Goal: Information Seeking & Learning: Learn about a topic

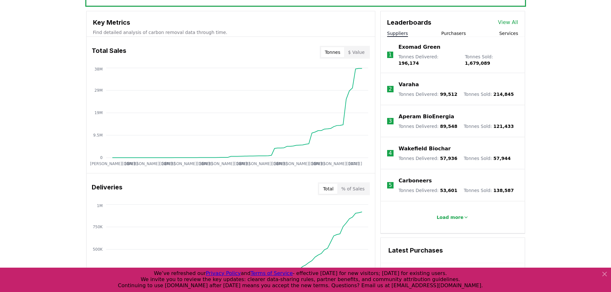
scroll to position [128, 0]
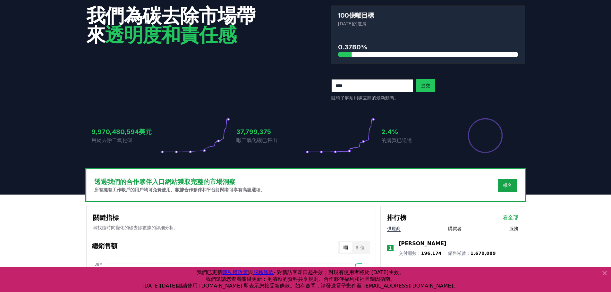
scroll to position [0, 0]
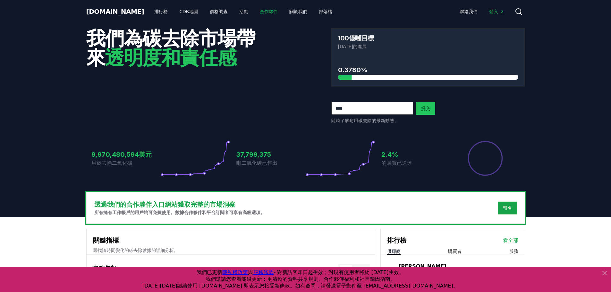
click at [260, 12] on font "合作夥伴" at bounding box center [269, 11] width 18 height 5
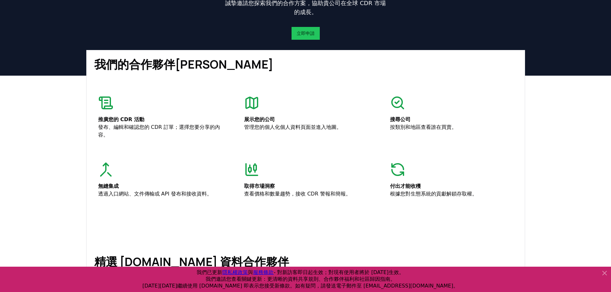
scroll to position [64, 0]
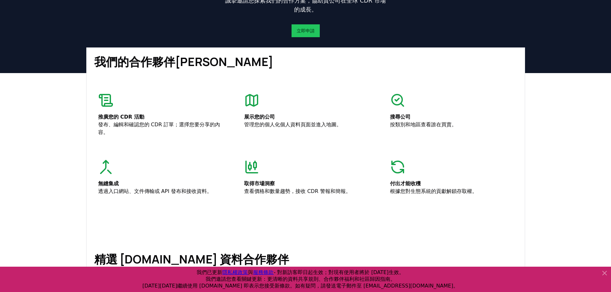
click at [256, 98] on icon at bounding box center [251, 100] width 15 height 15
click at [257, 120] on font "展示您的公司" at bounding box center [259, 117] width 31 height 6
click at [258, 123] on font "管理您的個人化個人資料頁面並進入地圖。" at bounding box center [292, 124] width 97 height 6
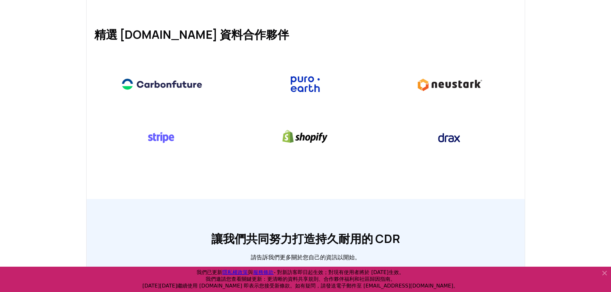
scroll to position [289, 0]
click at [312, 95] on img at bounding box center [305, 84] width 92 height 35
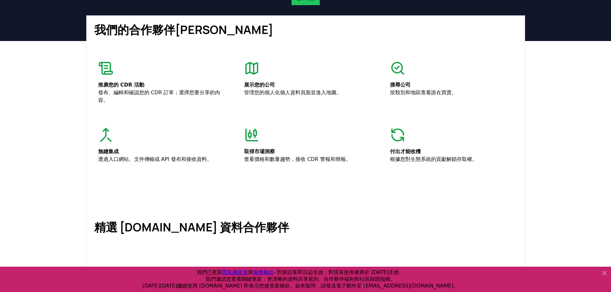
scroll to position [0, 0]
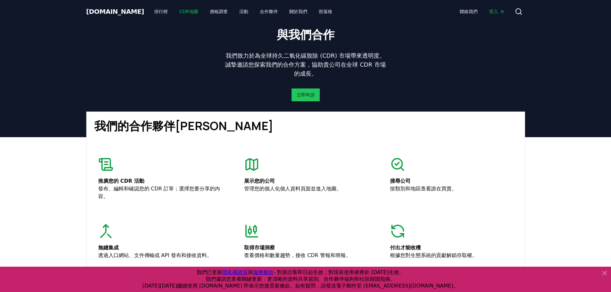
click at [179, 10] on font "CDR地圖" at bounding box center [188, 11] width 19 height 5
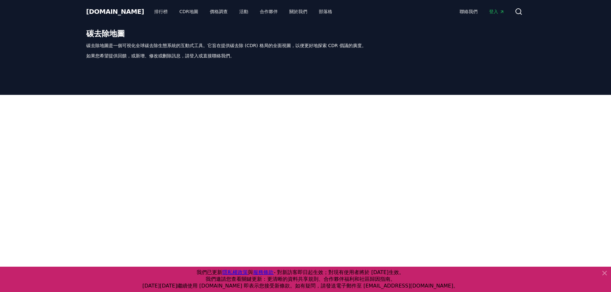
click at [194, 57] on font "如果您希望提供回饋，或新增、修改或刪除訊息，請登入或直接聯絡我們。" at bounding box center [160, 55] width 148 height 5
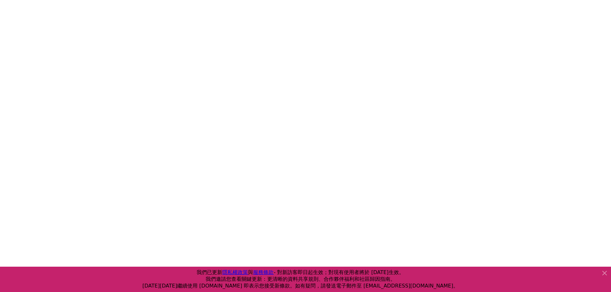
scroll to position [128, 0]
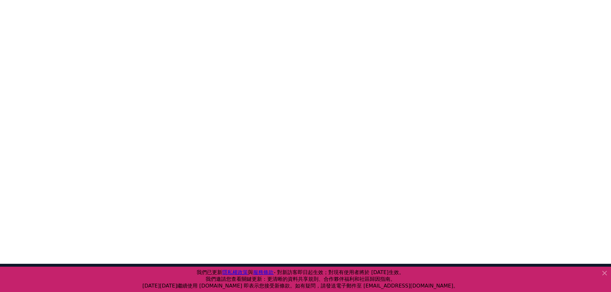
drag, startPoint x: 551, startPoint y: 115, endPoint x: 550, endPoint y: 119, distance: 4.0
click at [551, 115] on div at bounding box center [305, 118] width 611 height 292
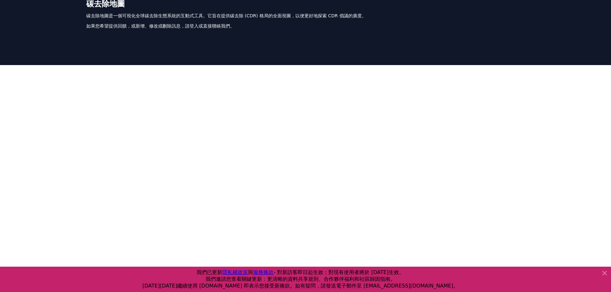
scroll to position [0, 0]
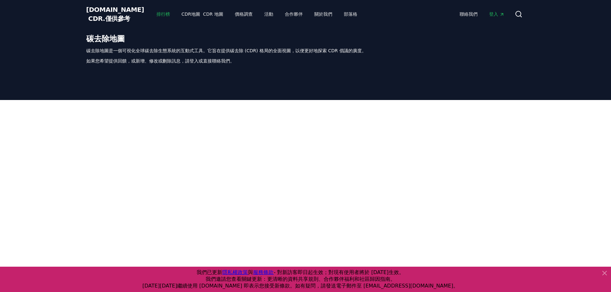
click at [156, 17] on font "排行榜" at bounding box center [162, 14] width 13 height 5
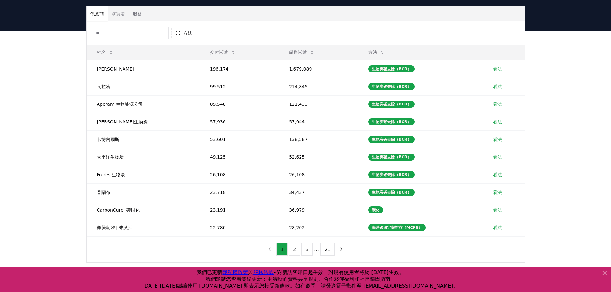
scroll to position [31, 0]
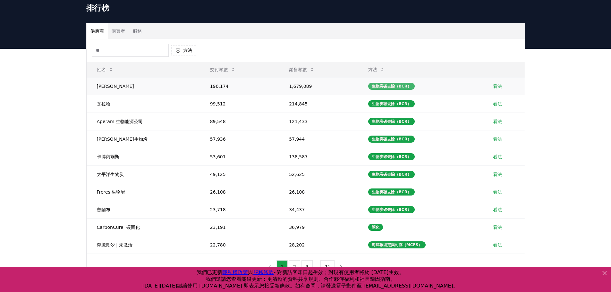
click at [386, 88] on font "生物炭碳去除（BCR）" at bounding box center [391, 86] width 39 height 4
click at [496, 91] on td "看法" at bounding box center [503, 86] width 42 height 18
click at [495, 89] on font "看法" at bounding box center [497, 86] width 9 height 5
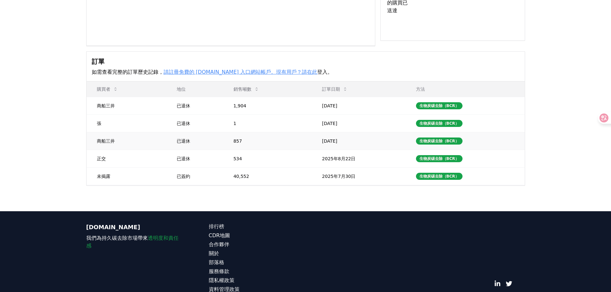
scroll to position [128, 0]
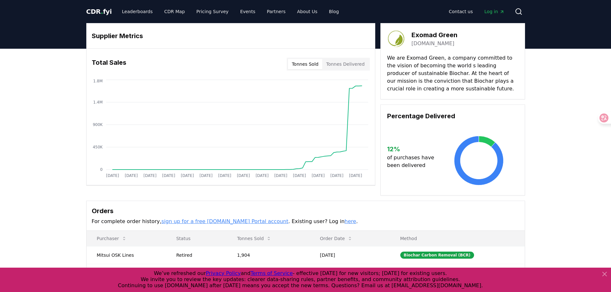
click at [392, 36] on img at bounding box center [396, 39] width 18 height 18
click at [423, 38] on h3 "Exomad Green" at bounding box center [434, 35] width 46 height 10
click at [423, 42] on link "[DOMAIN_NAME]" at bounding box center [432, 44] width 43 height 8
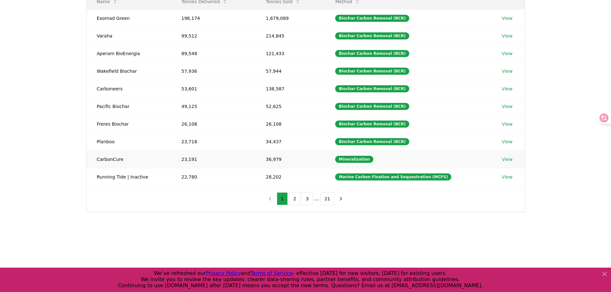
scroll to position [96, 0]
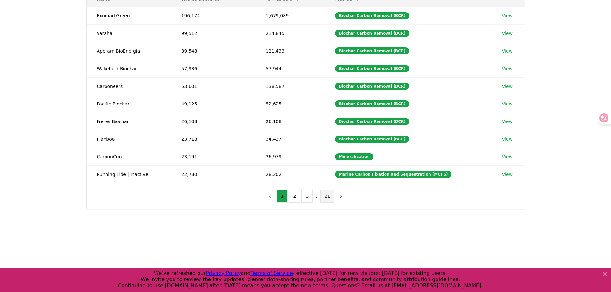
click at [329, 196] on button "21" at bounding box center [327, 196] width 14 height 13
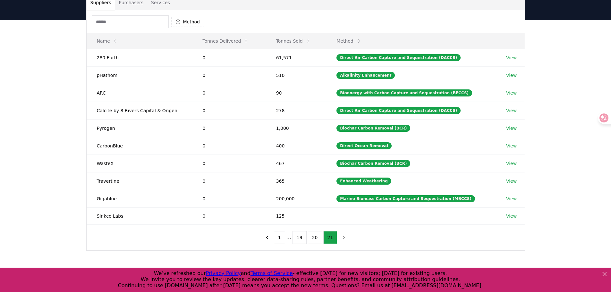
scroll to position [64, 0]
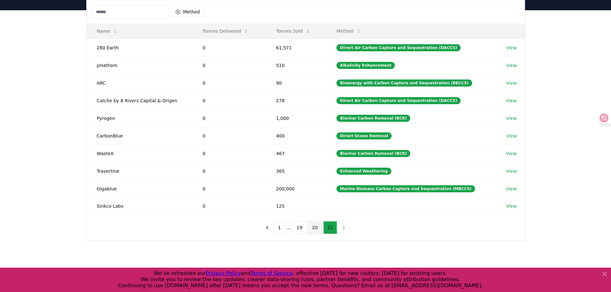
click at [312, 227] on button "20" at bounding box center [315, 227] width 14 height 13
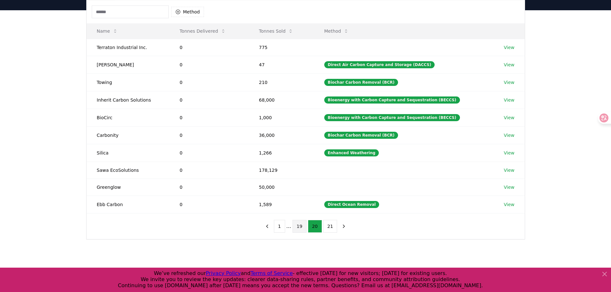
click at [302, 224] on button "19" at bounding box center [299, 226] width 14 height 13
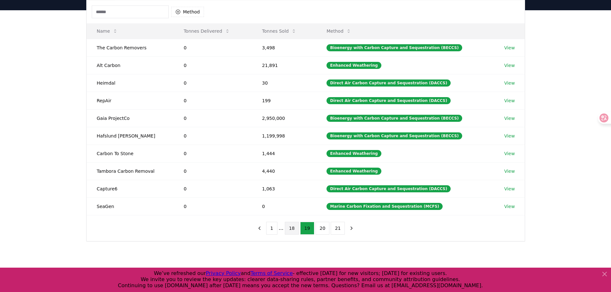
click at [291, 230] on button "18" at bounding box center [292, 228] width 14 height 13
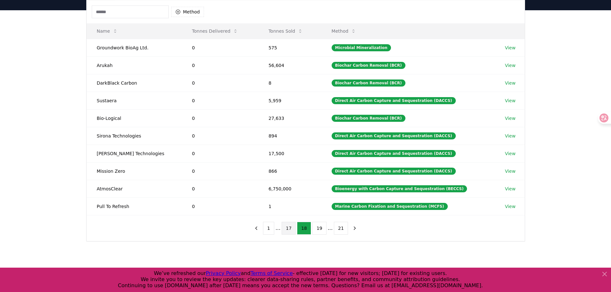
click at [289, 230] on button "17" at bounding box center [288, 228] width 14 height 13
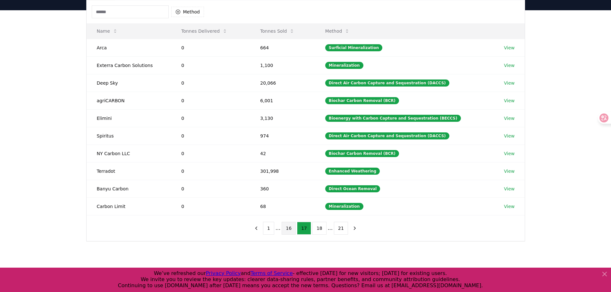
click at [294, 228] on button "16" at bounding box center [288, 228] width 14 height 13
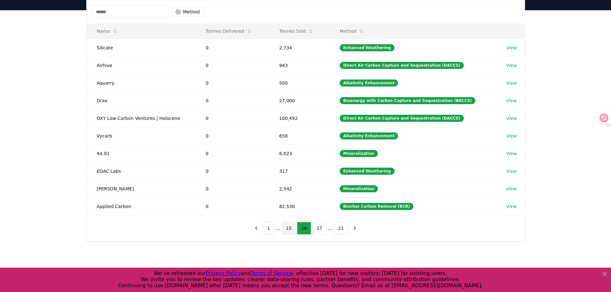
click at [288, 230] on button "15" at bounding box center [288, 228] width 14 height 13
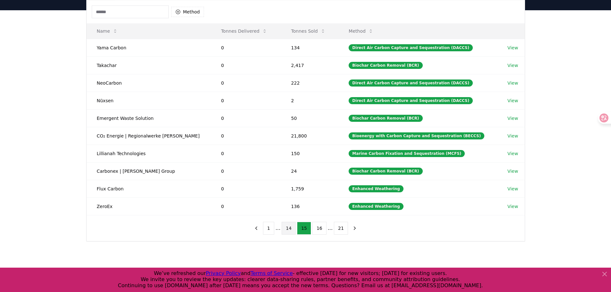
click at [290, 230] on button "14" at bounding box center [288, 228] width 14 height 13
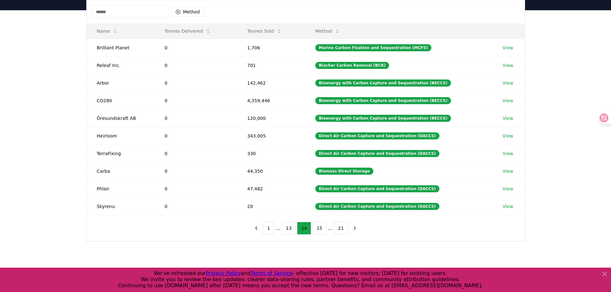
click at [290, 230] on button "13" at bounding box center [288, 228] width 14 height 13
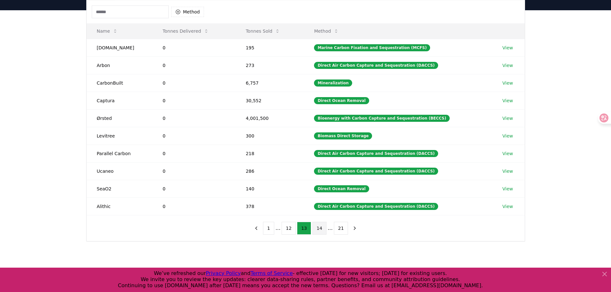
click at [290, 230] on button "12" at bounding box center [288, 228] width 14 height 13
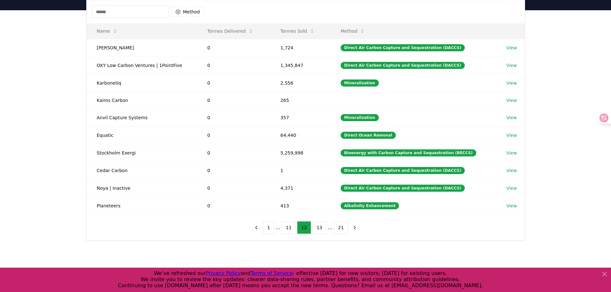
click at [290, 230] on button "11" at bounding box center [288, 227] width 14 height 13
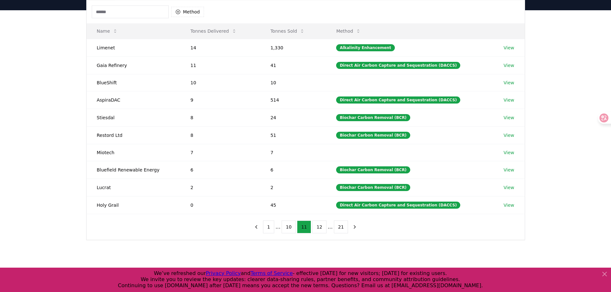
click at [290, 230] on button "10" at bounding box center [288, 227] width 14 height 13
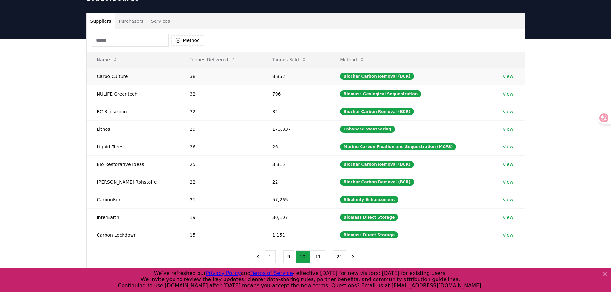
scroll to position [0, 0]
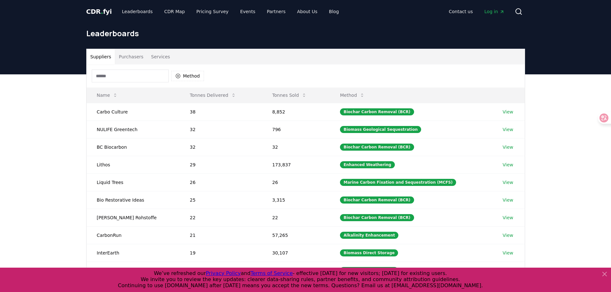
click at [116, 73] on input at bounding box center [130, 76] width 77 height 13
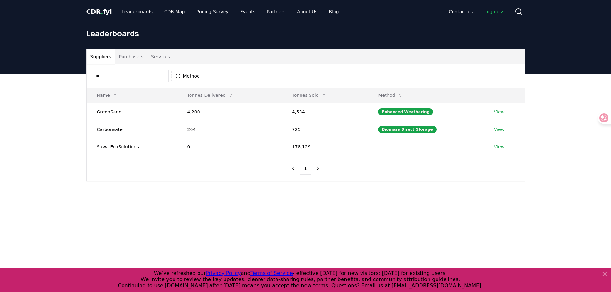
type input "**"
click at [98, 12] on span "CDR . fyi" at bounding box center [99, 12] width 26 height 8
